Goal: Transaction & Acquisition: Obtain resource

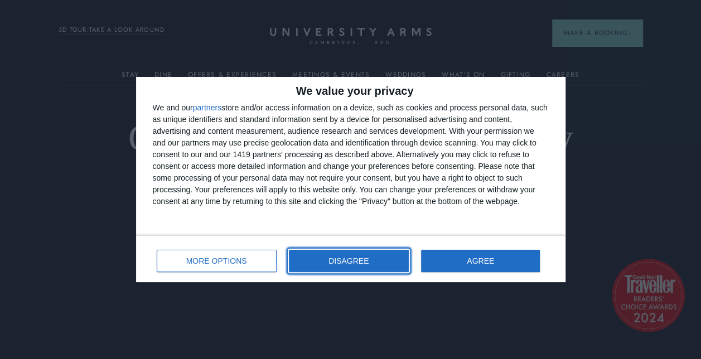
click at [358, 265] on span "DISAGREE" at bounding box center [349, 261] width 40 height 8
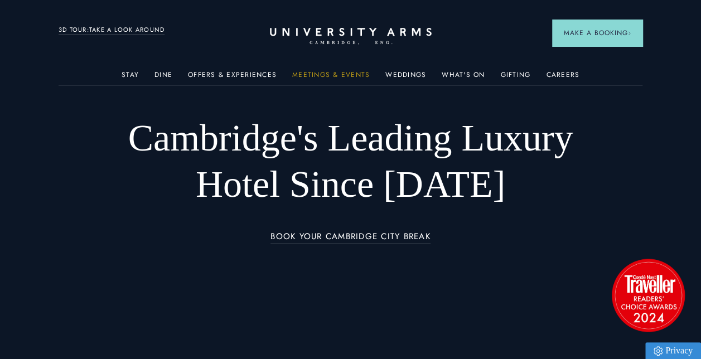
click at [352, 76] on link "Meetings & Events" at bounding box center [331, 78] width 78 height 15
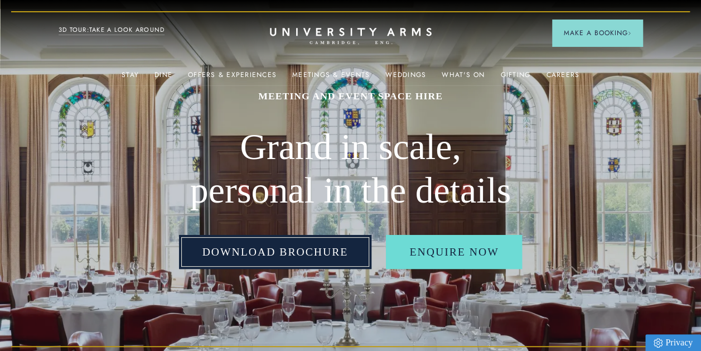
click at [290, 241] on link "Download Brochure" at bounding box center [275, 252] width 193 height 35
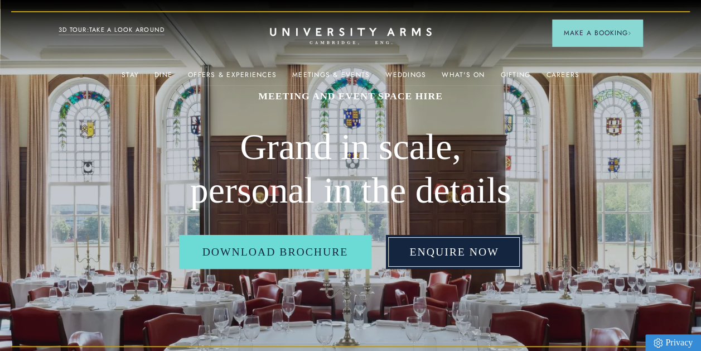
click at [479, 248] on link "Enquire Now" at bounding box center [454, 252] width 136 height 35
click at [458, 257] on link "Enquire Now" at bounding box center [454, 252] width 136 height 35
click at [430, 262] on link "Enquire Now" at bounding box center [454, 252] width 136 height 35
click at [431, 262] on link "Enquire Now" at bounding box center [454, 252] width 136 height 35
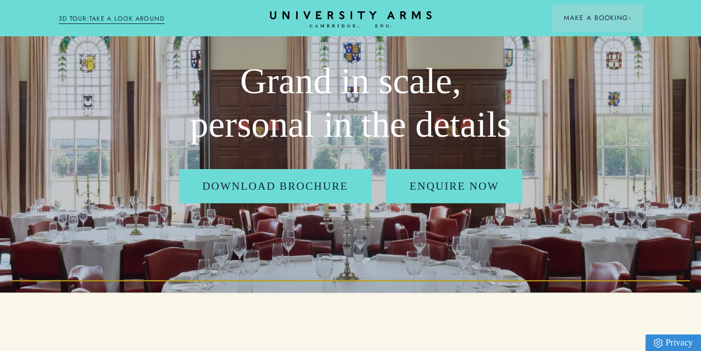
scroll to position [56, 0]
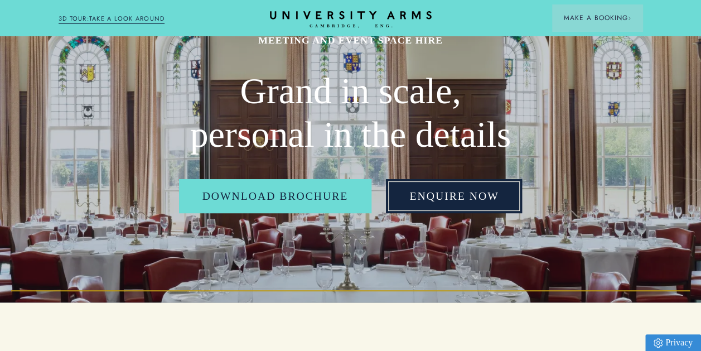
click at [480, 196] on link "Enquire Now" at bounding box center [454, 196] width 136 height 35
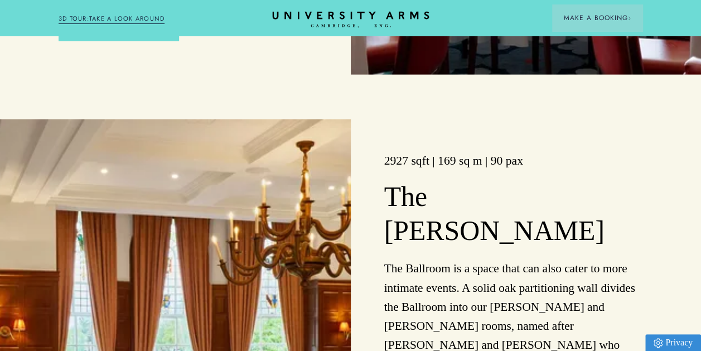
scroll to position [1228, 0]
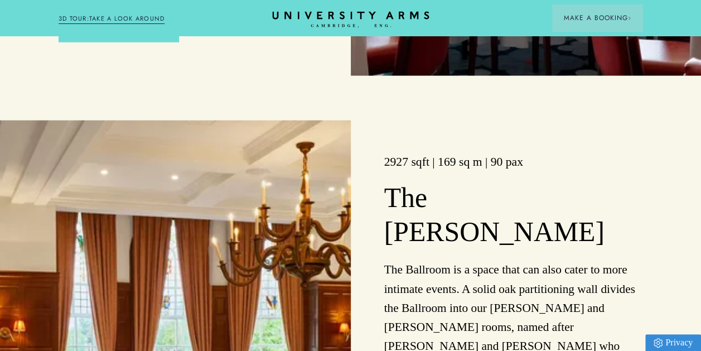
click at [330, 16] on icon at bounding box center [350, 15] width 157 height 8
